Goal: Task Accomplishment & Management: Manage account settings

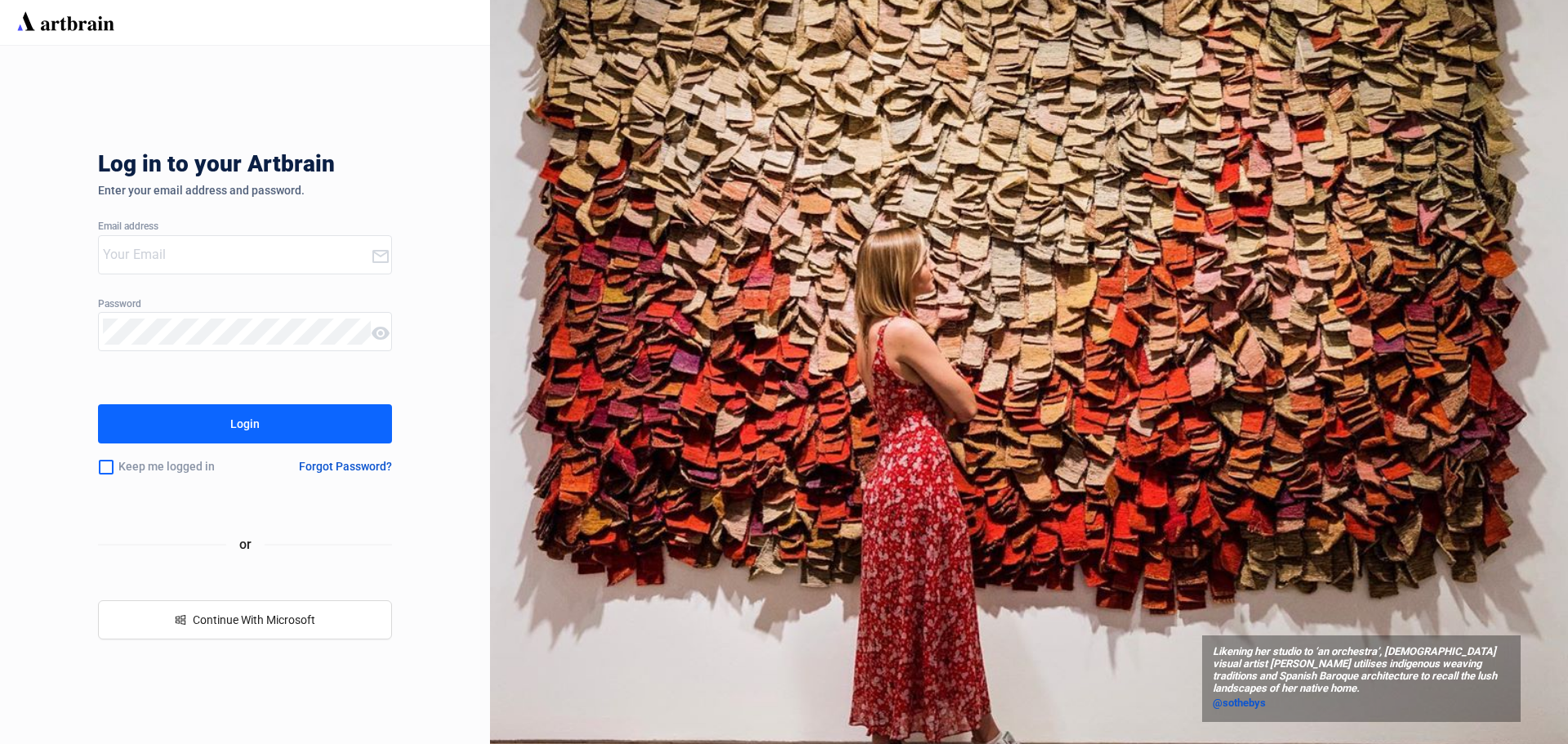
type input "[EMAIL_ADDRESS][DOMAIN_NAME]"
click at [237, 425] on div "Login" at bounding box center [245, 424] width 30 height 26
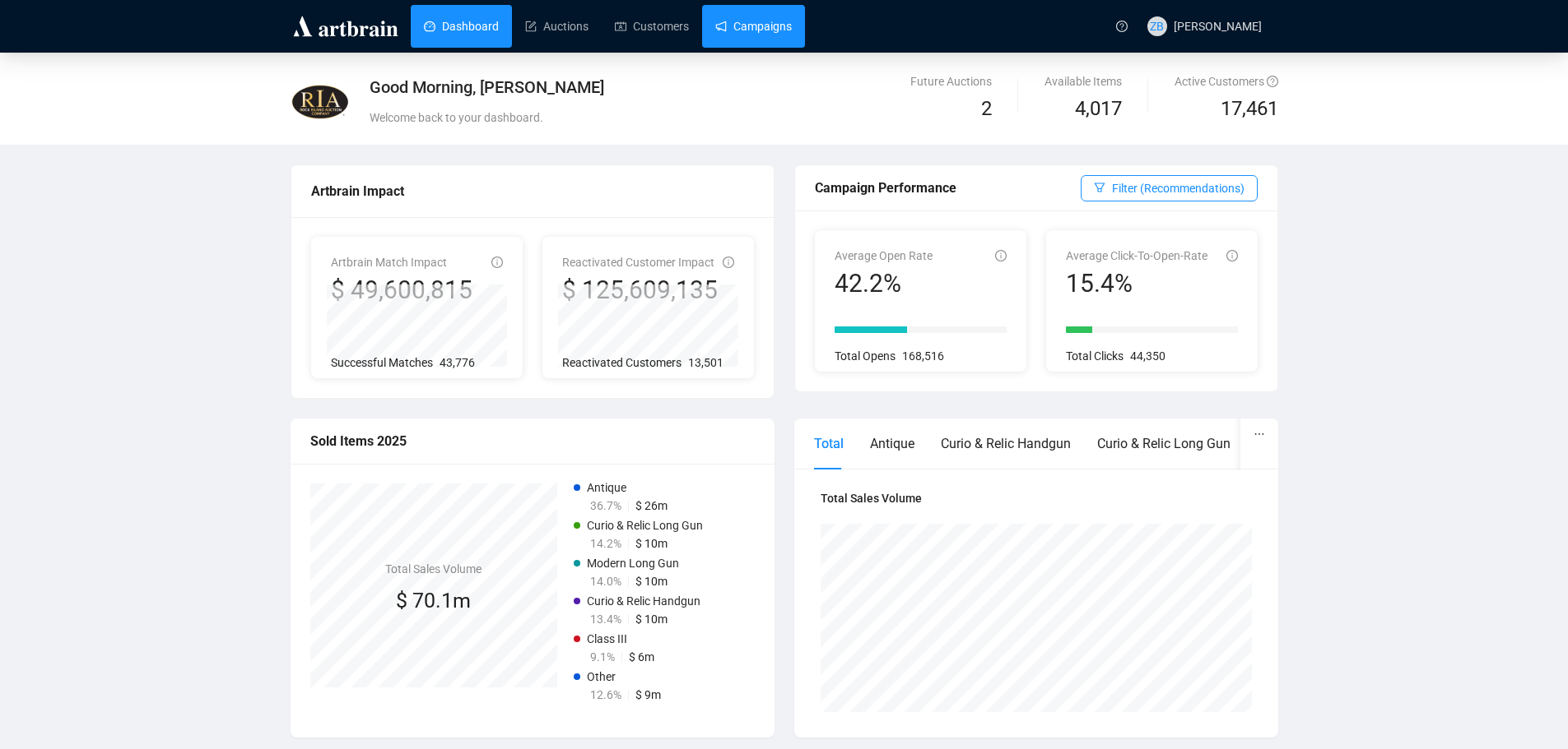
click at [788, 21] on link "Campaigns" at bounding box center [754, 26] width 77 height 43
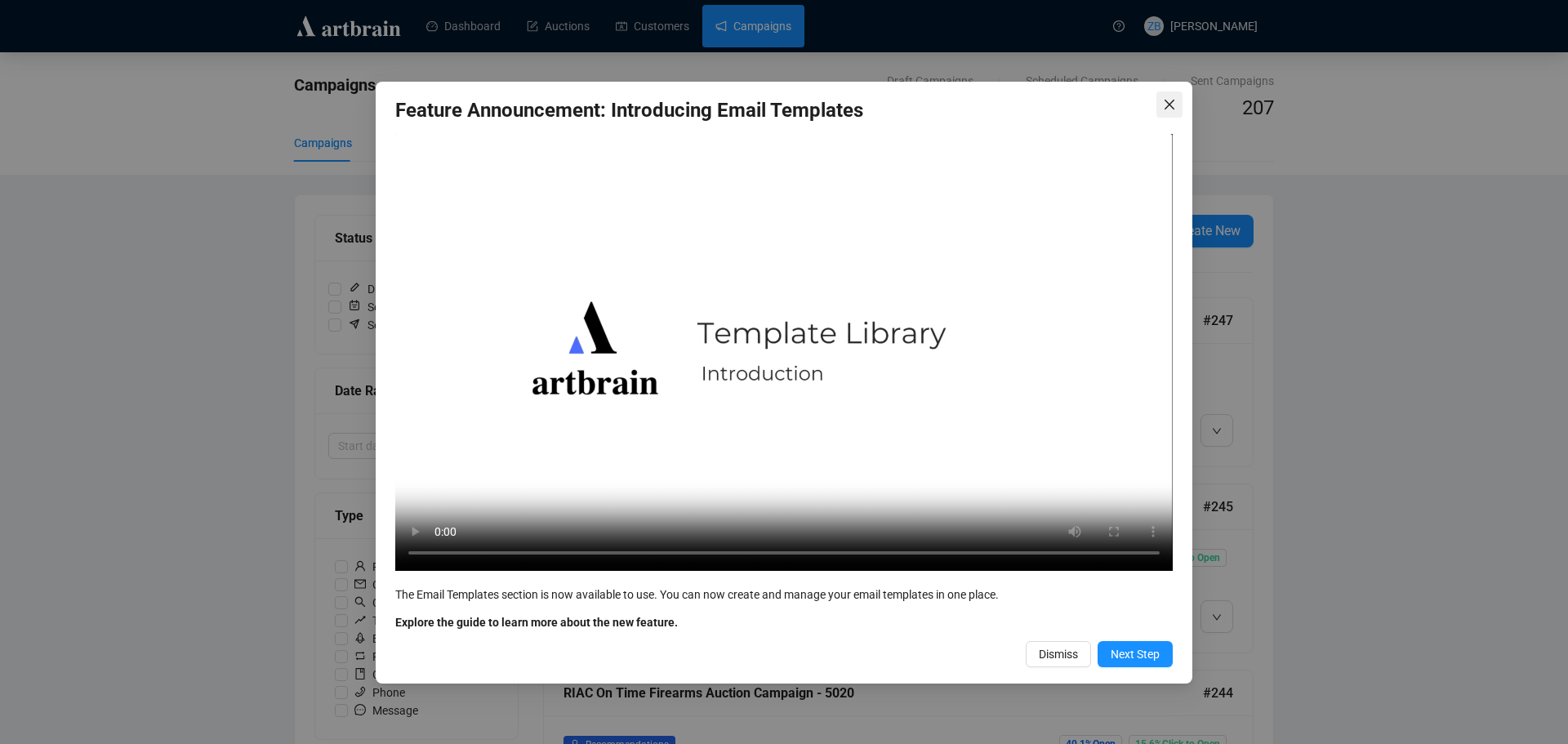
click at [1170, 105] on icon "close" at bounding box center [1169, 104] width 10 height 10
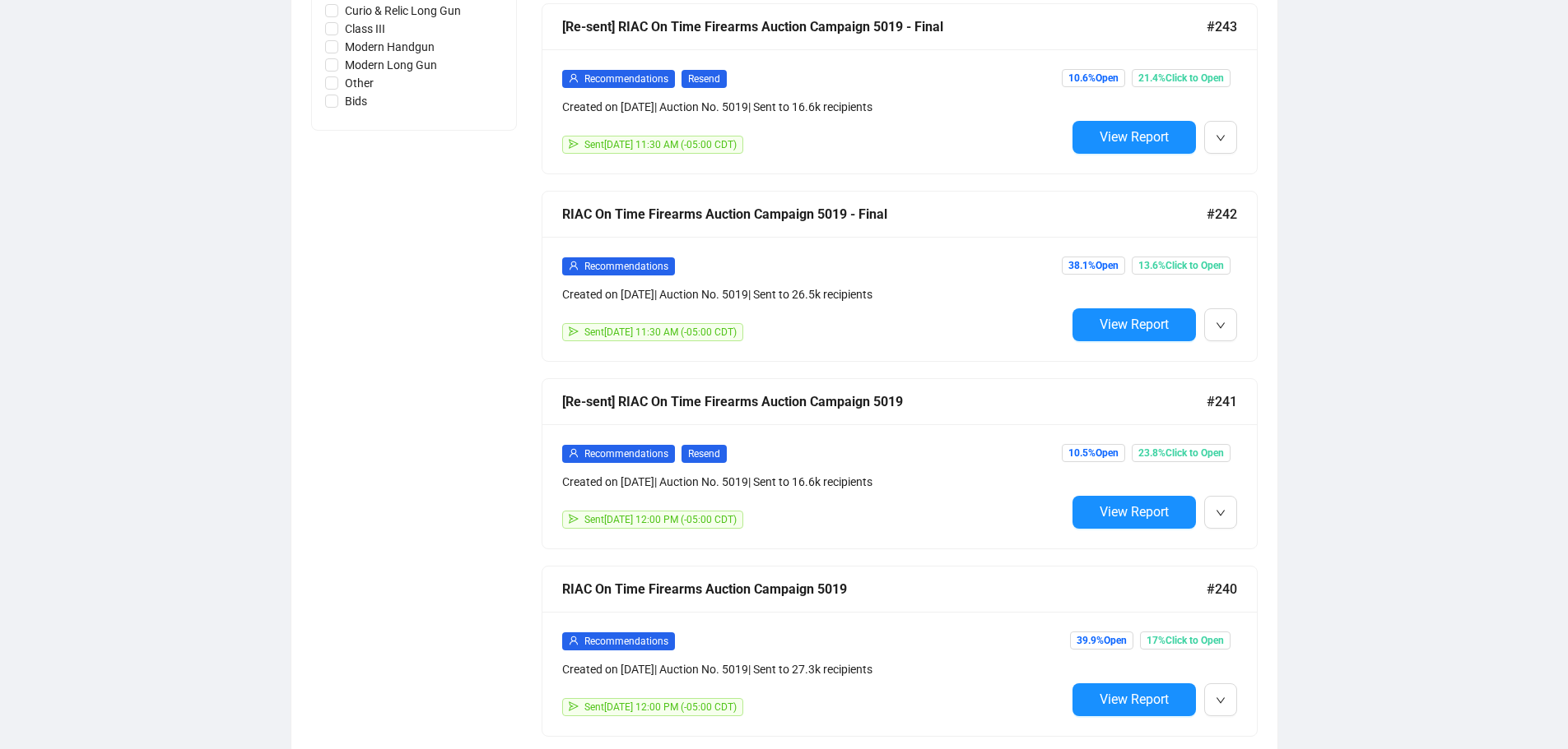
scroll to position [1107, 0]
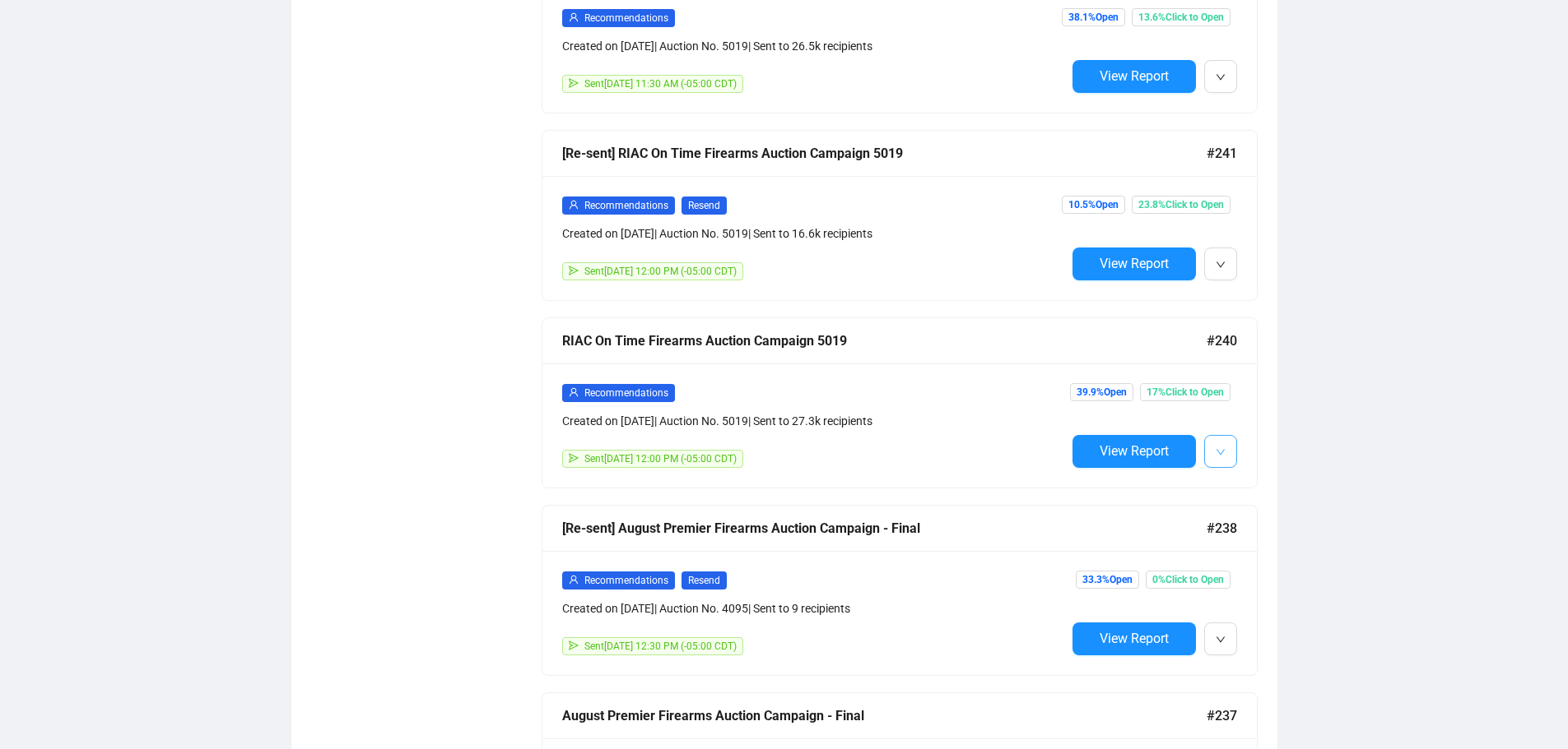
click at [1223, 447] on icon "down" at bounding box center [1220, 452] width 10 height 10
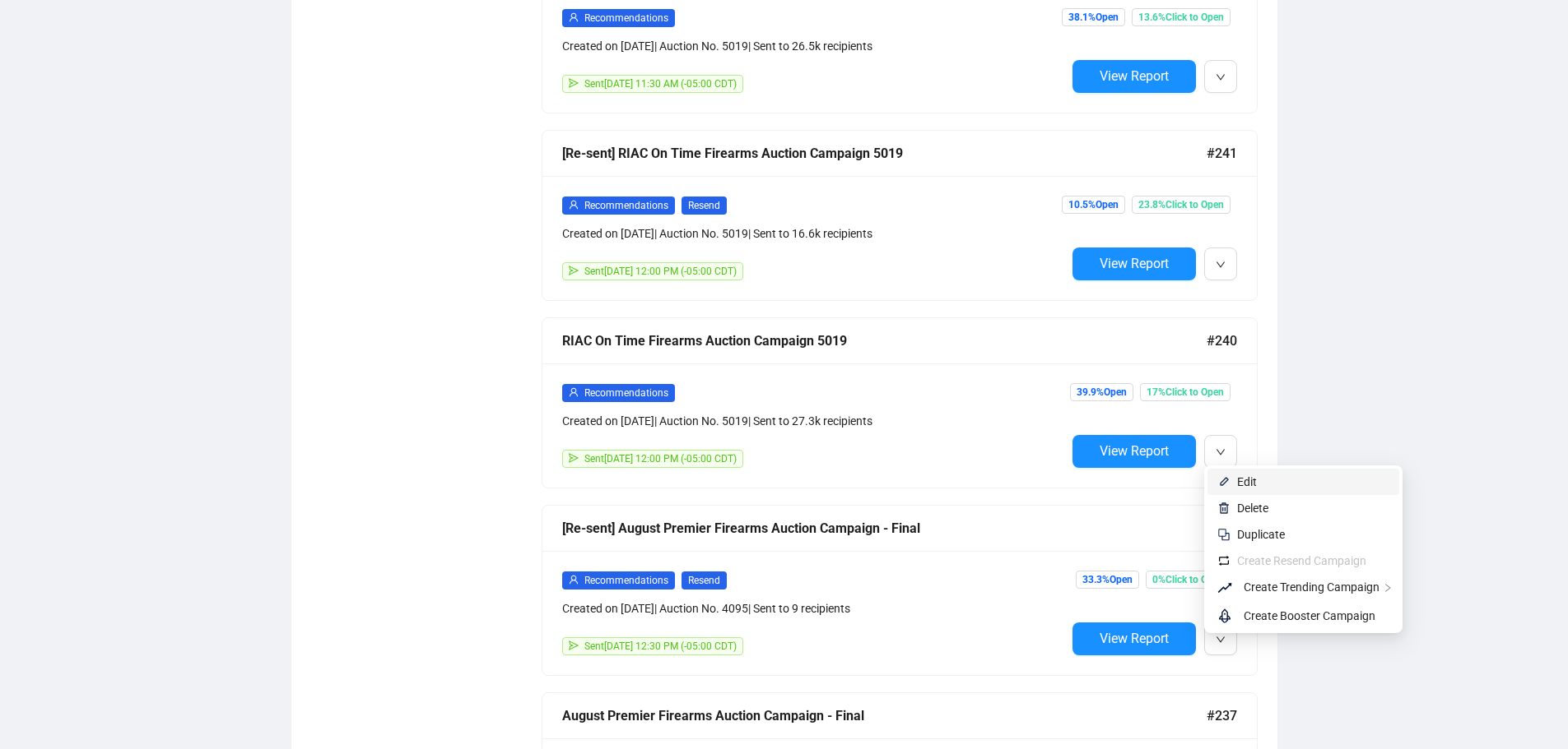
click at [1234, 473] on li "Edit" at bounding box center [1303, 482] width 192 height 26
